Goal: Task Accomplishment & Management: Manage account settings

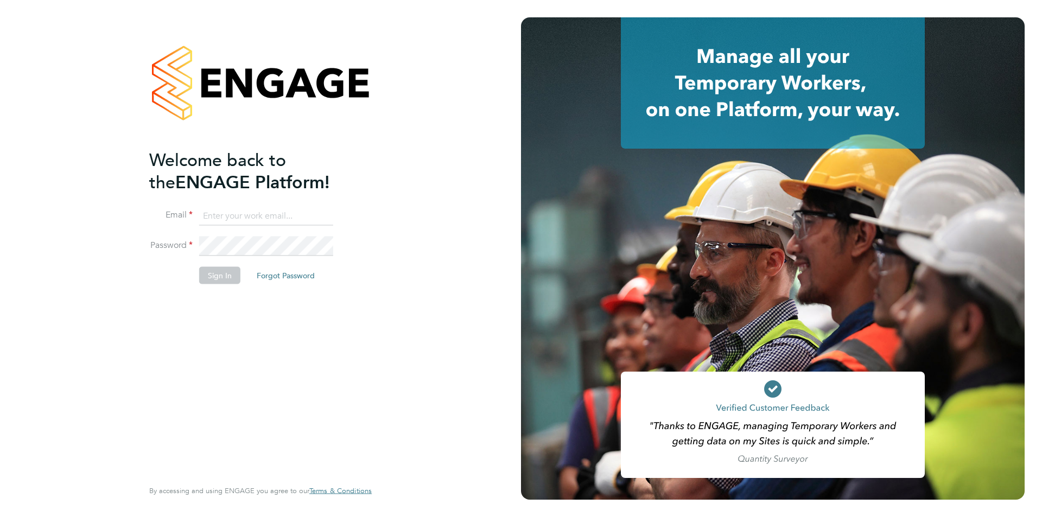
type input "accounts@buildrec.com"
click at [221, 282] on button "Sign In" at bounding box center [219, 274] width 41 height 17
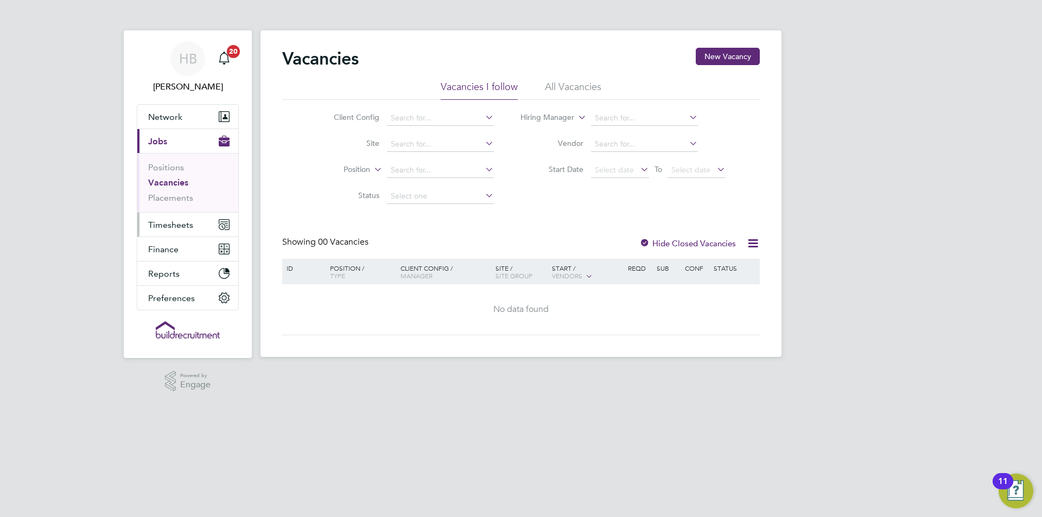
click at [171, 228] on span "Timesheets" at bounding box center [170, 225] width 45 height 10
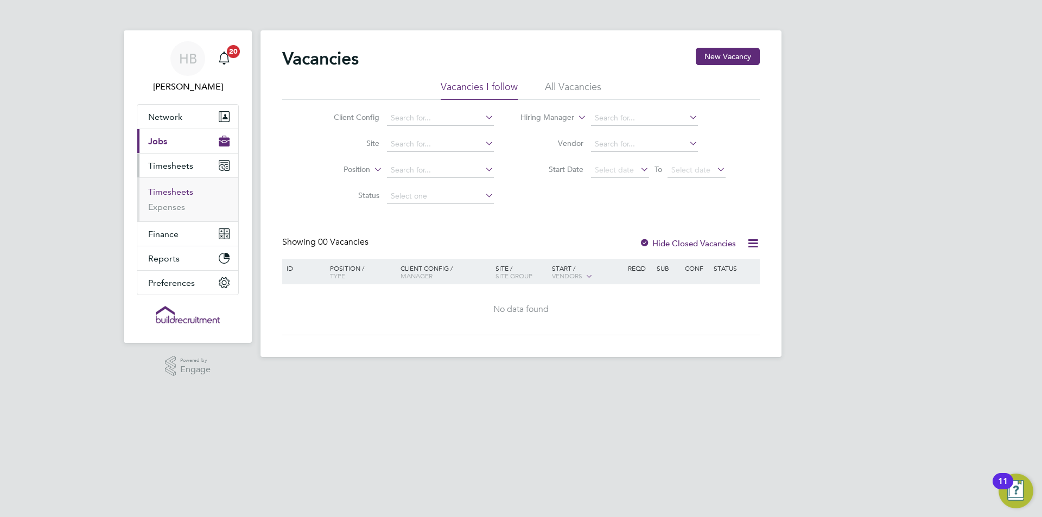
click at [173, 191] on link "Timesheets" at bounding box center [170, 192] width 45 height 10
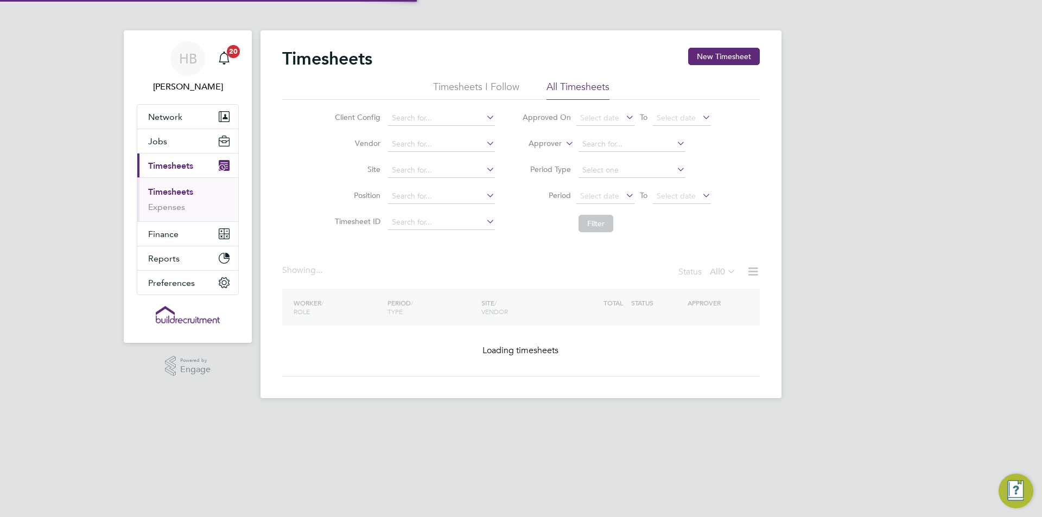
click at [546, 151] on li "Approver" at bounding box center [616, 144] width 216 height 26
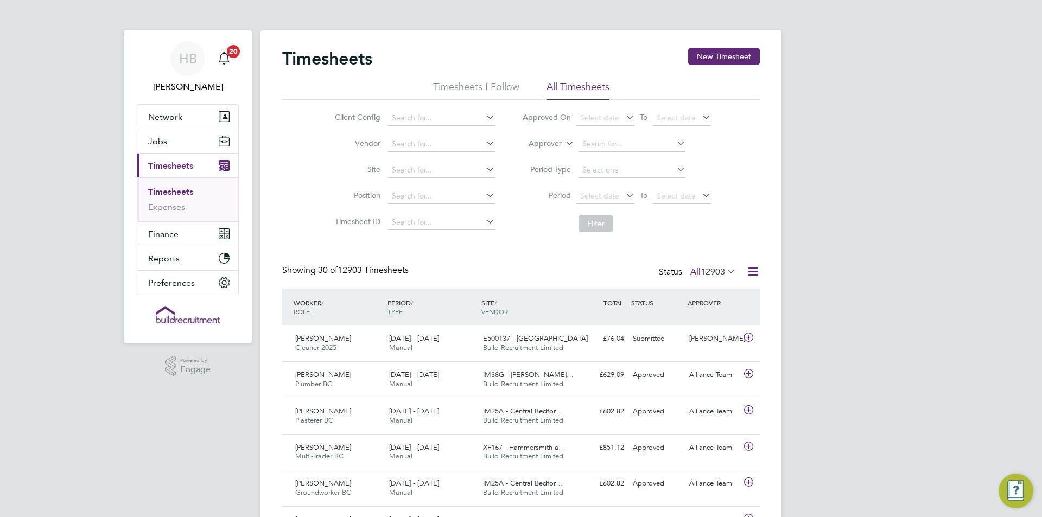
click at [546, 146] on label "Approver" at bounding box center [537, 143] width 49 height 11
click at [545, 141] on label "Approver" at bounding box center [537, 143] width 49 height 11
click at [540, 154] on li "Worker" at bounding box center [535, 156] width 54 height 14
click at [594, 140] on input at bounding box center [631, 144] width 107 height 15
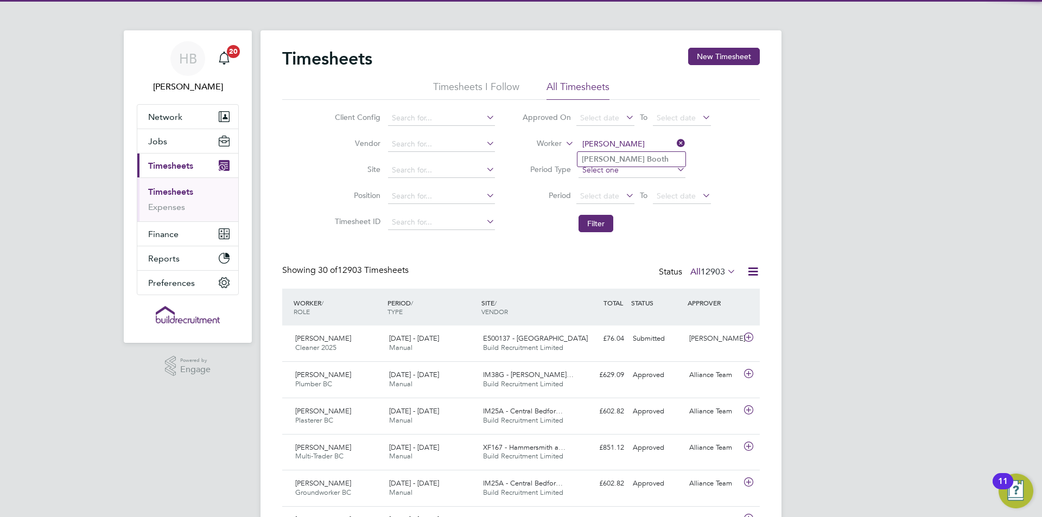
click at [647, 162] on b "Booth" at bounding box center [658, 159] width 22 height 9
type input "Stephen Booth"
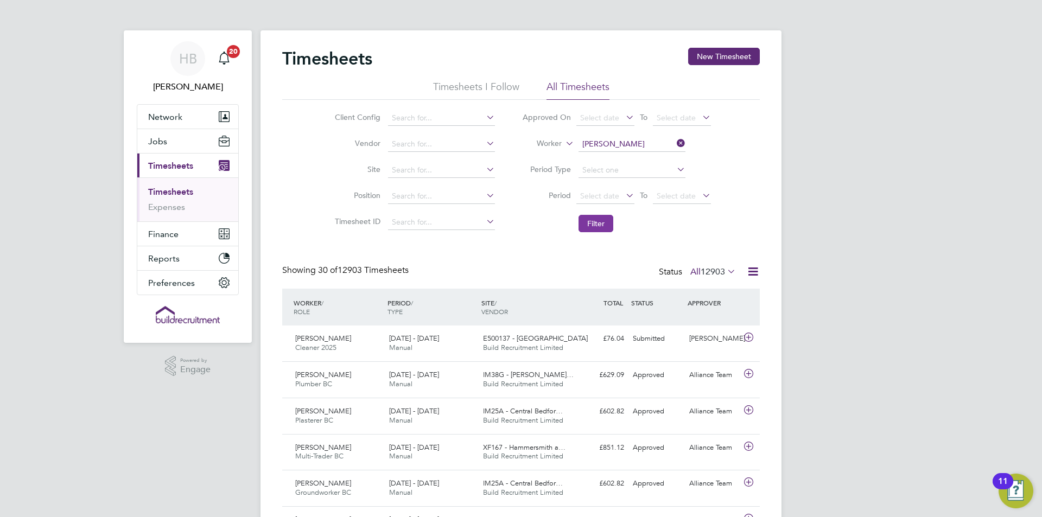
click at [597, 219] on button "Filter" at bounding box center [595, 223] width 35 height 17
click at [609, 369] on div "£581.15 Approved" at bounding box center [600, 375] width 56 height 18
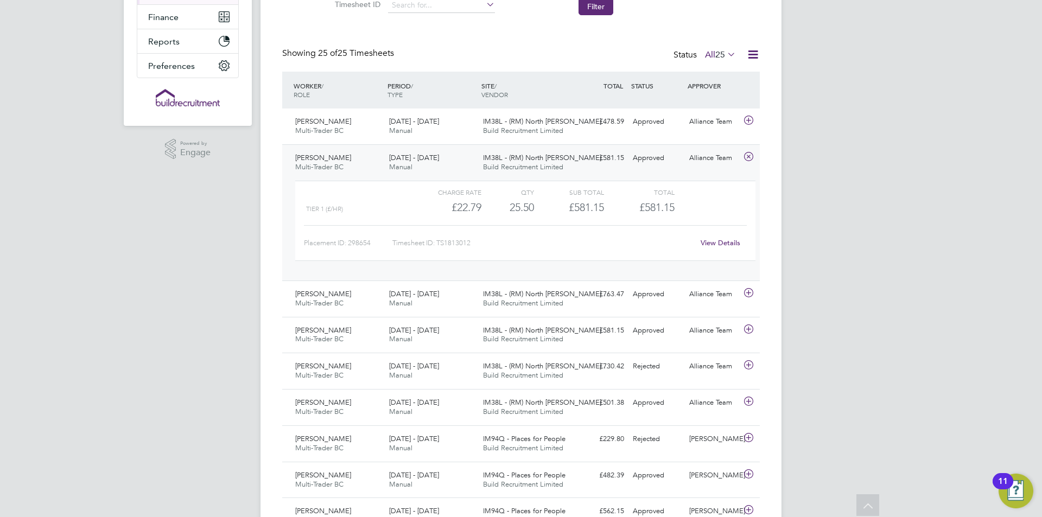
click at [709, 245] on link "View Details" at bounding box center [720, 242] width 40 height 9
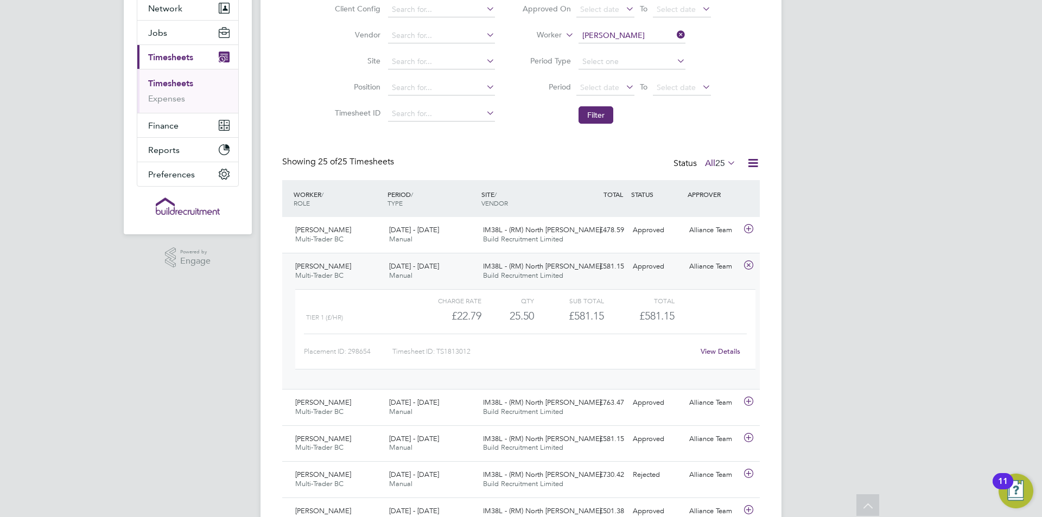
click at [511, 268] on span "IM38L - (RM) North Wes…" at bounding box center [545, 266] width 125 height 9
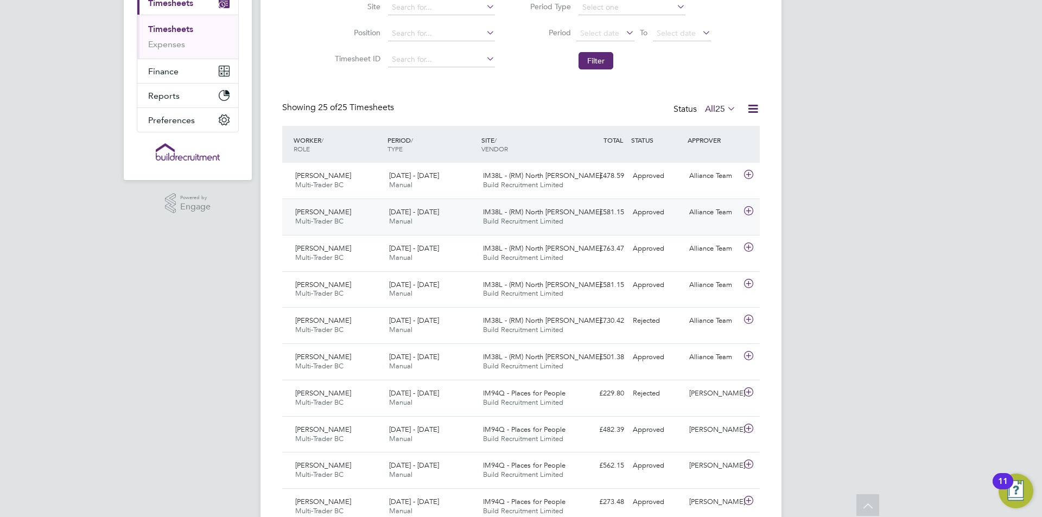
click at [521, 210] on span "IM38L - (RM) North Wes…" at bounding box center [545, 211] width 125 height 9
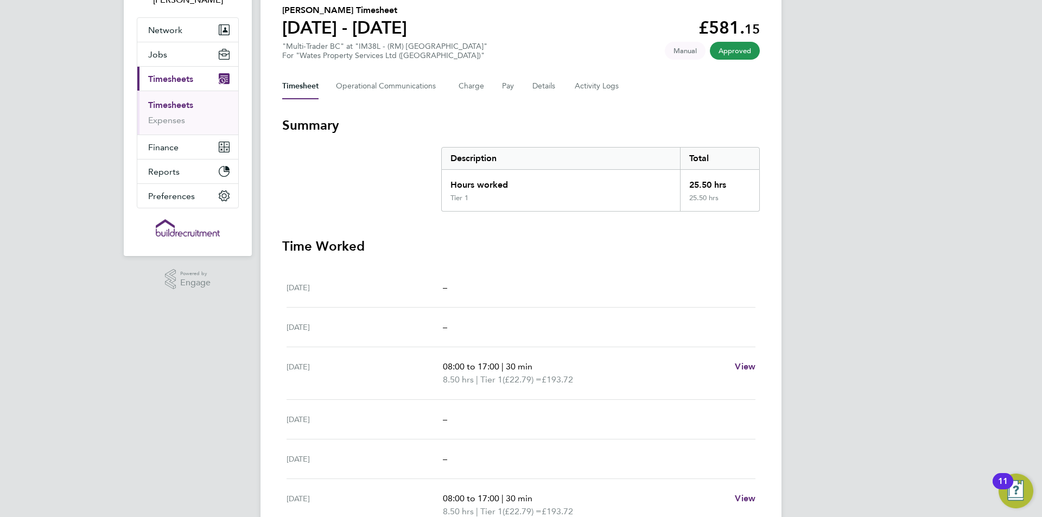
scroll to position [33, 0]
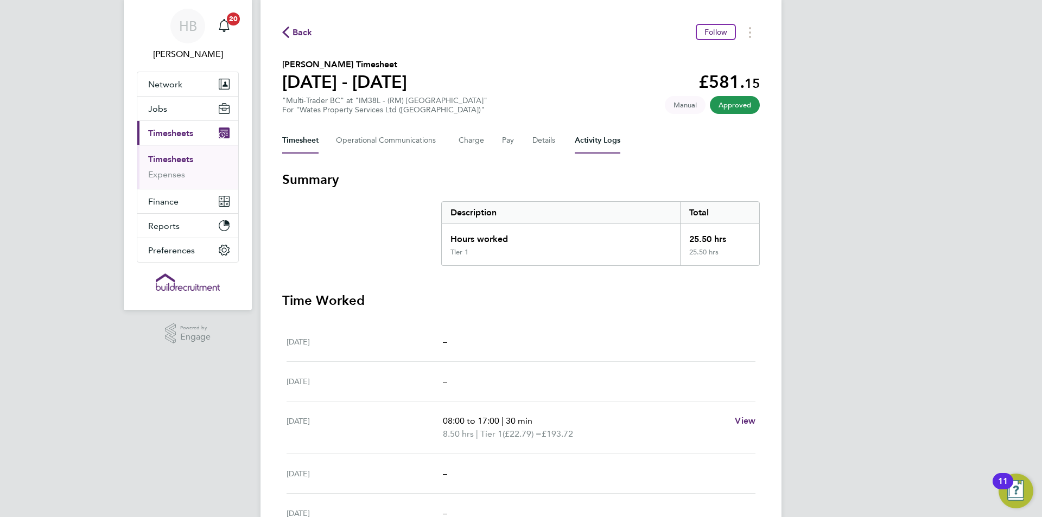
click at [597, 133] on Logs-tab "Activity Logs" at bounding box center [598, 141] width 46 height 26
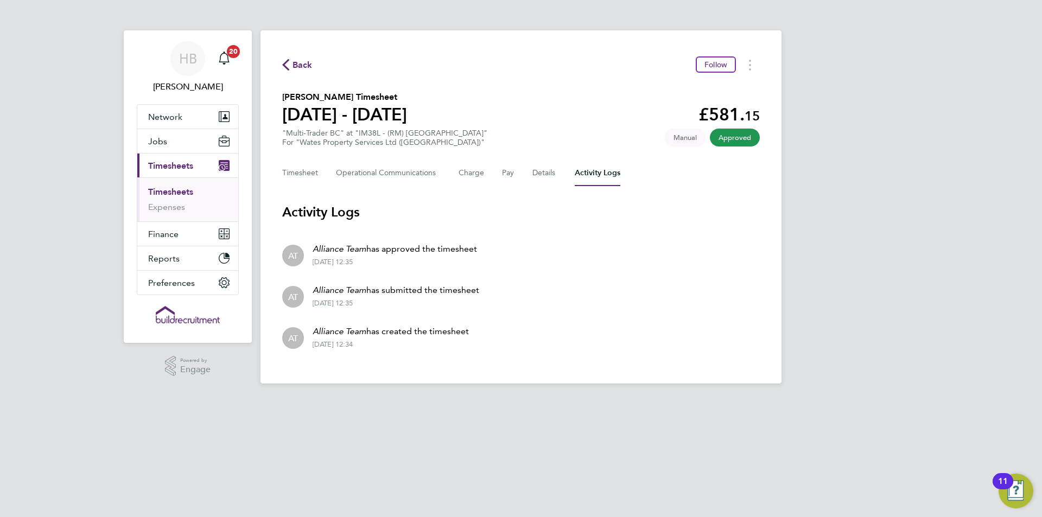
drag, startPoint x: 295, startPoint y: 431, endPoint x: 270, endPoint y: 430, distance: 25.0
click at [270, 401] on html "HB [PERSON_NAME] Notifications 20 Applications: Network Team Members Businesses…" at bounding box center [521, 200] width 1042 height 401
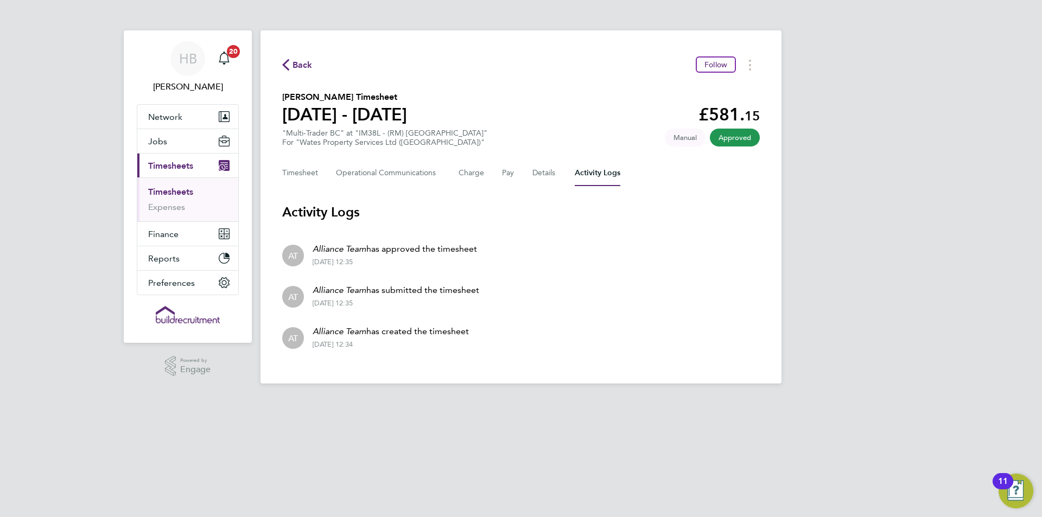
click at [207, 401] on html "HB [PERSON_NAME] Notifications 20 Applications: Network Team Members Businesses…" at bounding box center [521, 200] width 1042 height 401
drag, startPoint x: 207, startPoint y: 439, endPoint x: 129, endPoint y: 423, distance: 79.2
drag, startPoint x: 129, startPoint y: 423, endPoint x: 113, endPoint y: 419, distance: 16.2
click at [113, 401] on html "HB [PERSON_NAME] Notifications 20 Applications: Network Team Members Businesses…" at bounding box center [521, 200] width 1042 height 401
